Goal: Use online tool/utility: Utilize a website feature to perform a specific function

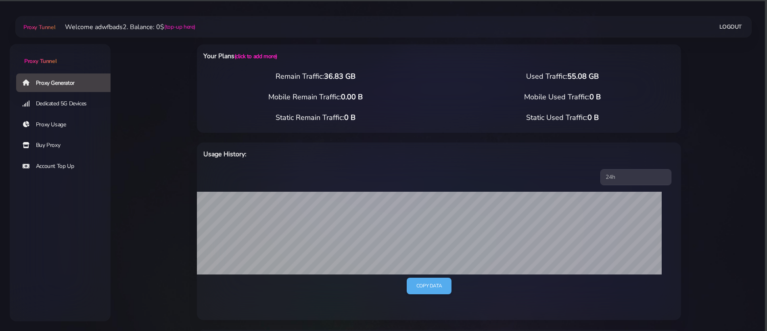
select select "ES"
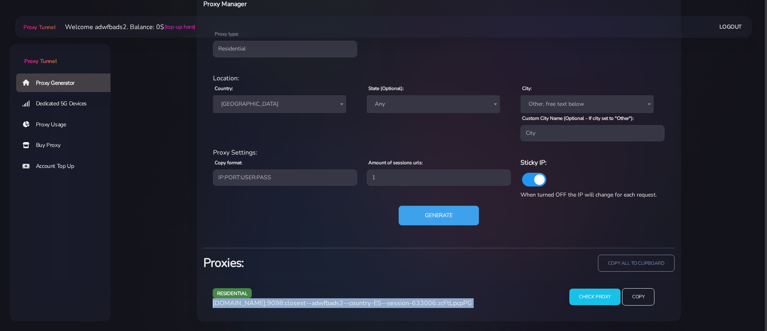
click at [412, 207] on button "Generate" at bounding box center [439, 216] width 80 height 20
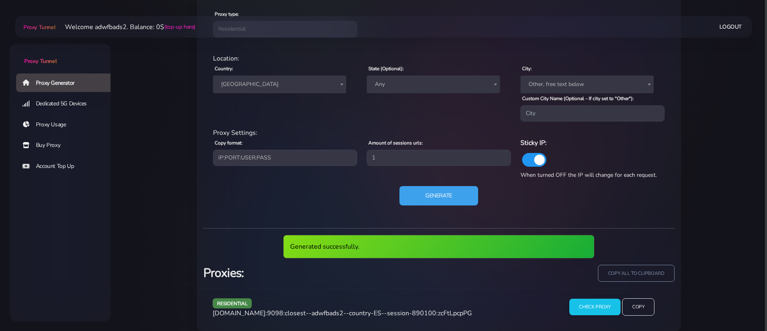
scroll to position [367, 0]
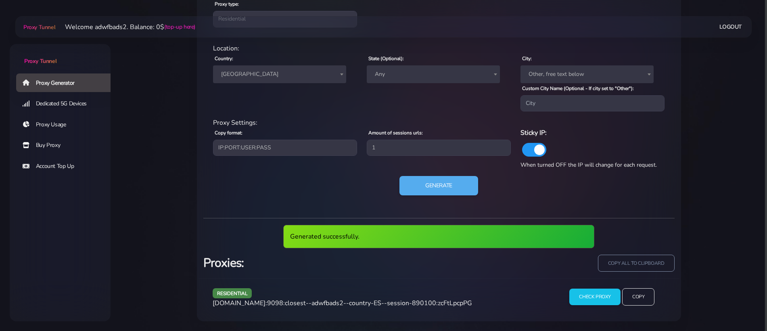
click at [339, 301] on span "[DOMAIN_NAME]:9098:closest--adwfbads2--country-ES--session-890100:zcFtLpcpPG" at bounding box center [342, 303] width 259 height 9
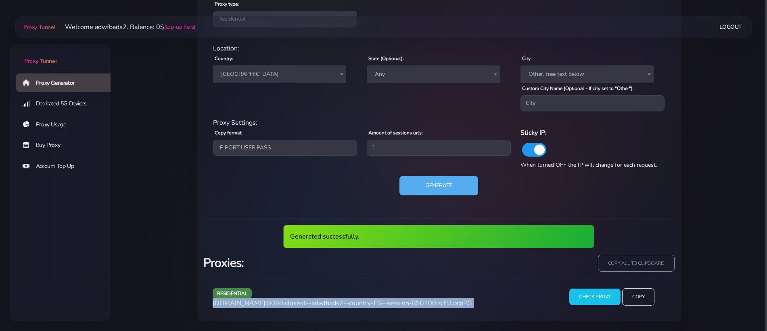
click at [339, 301] on span "[DOMAIN_NAME]:9098:closest--adwfbads2--country-ES--session-890100:zcFtLpcpPG" at bounding box center [342, 303] width 259 height 9
copy div "[DOMAIN_NAME]:9098:closest--adwfbads2--country-ES--session-890100:zcFtLpcpPG"
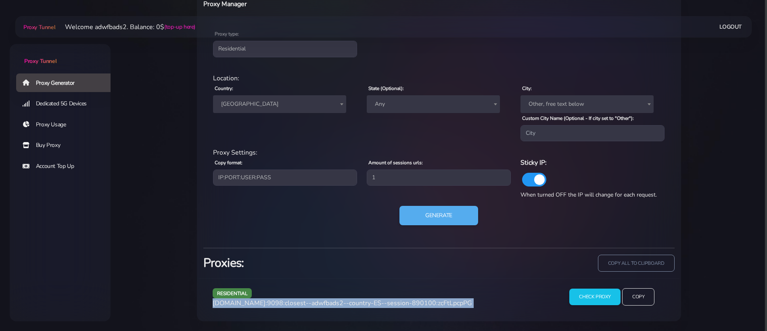
scroll to position [337, 0]
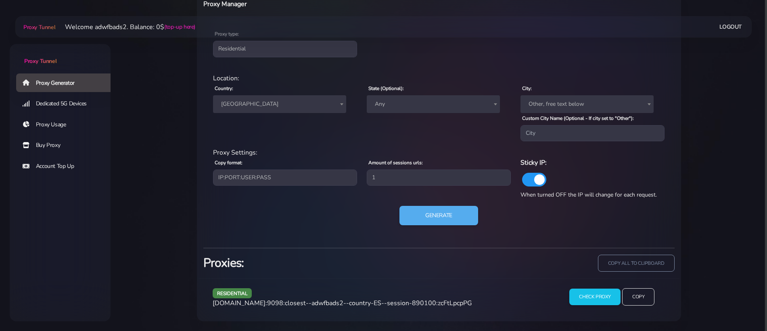
click at [426, 204] on div "residential Location: Country: Worldwide [GEOGRAPHIC_DATA] [GEOGRAPHIC_DATA] [G…" at bounding box center [438, 154] width 471 height 174
click at [425, 211] on button "Generate" at bounding box center [439, 216] width 80 height 20
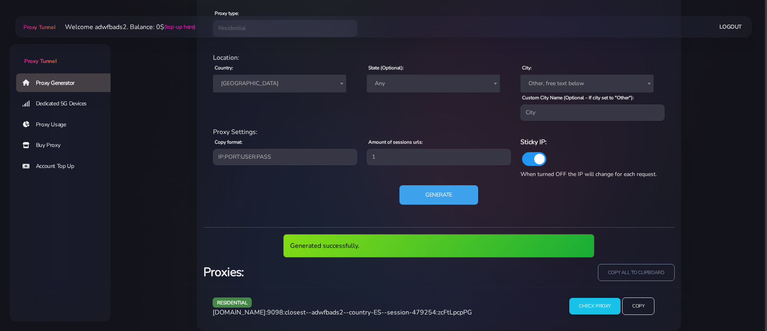
scroll to position [367, 0]
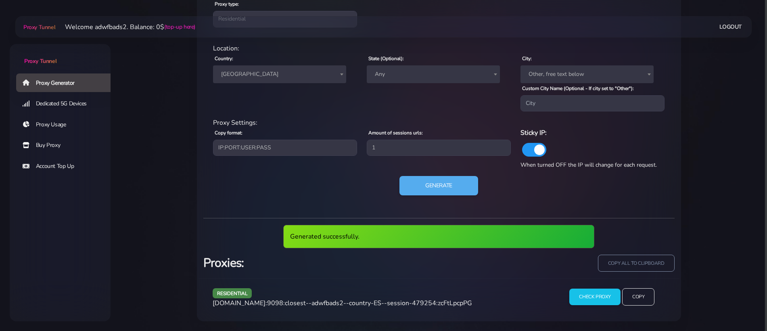
click at [322, 304] on span "[DOMAIN_NAME]:9098:closest--adwfbads2--country-ES--session-479254:zcFtLpcpPG" at bounding box center [342, 303] width 259 height 9
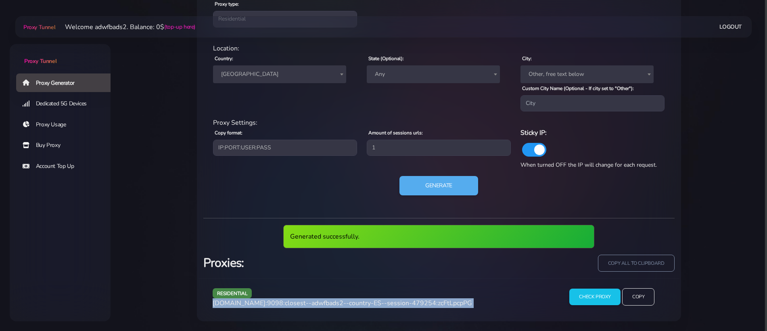
copy div "[DOMAIN_NAME]:9098:closest--adwfbads2--country-ES--session-479254:zcFtLpcpPG"
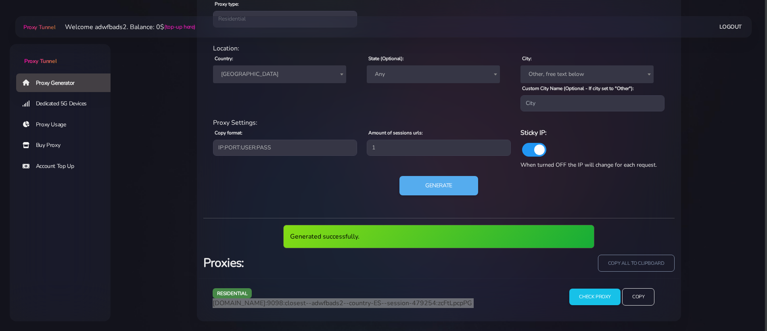
scroll to position [337, 0]
